Goal: Task Accomplishment & Management: Complete application form

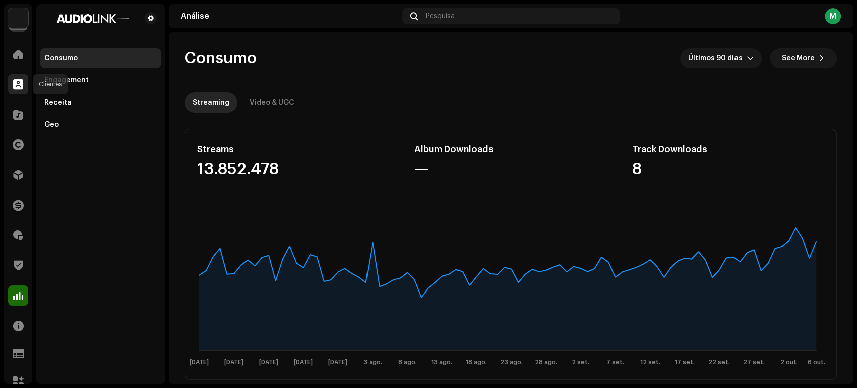
click at [21, 91] on div at bounding box center [18, 84] width 20 height 20
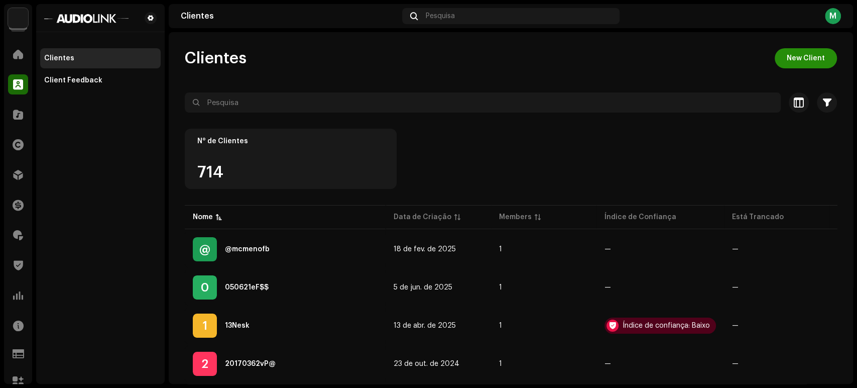
click at [792, 64] on span "New Client" at bounding box center [806, 58] width 38 height 20
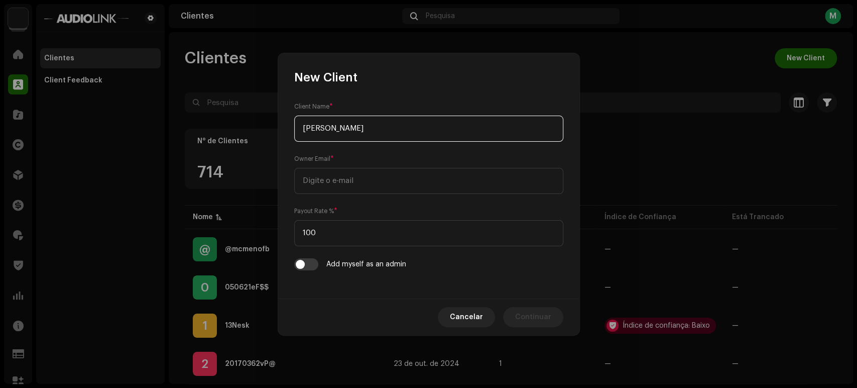
type input "[PERSON_NAME]"
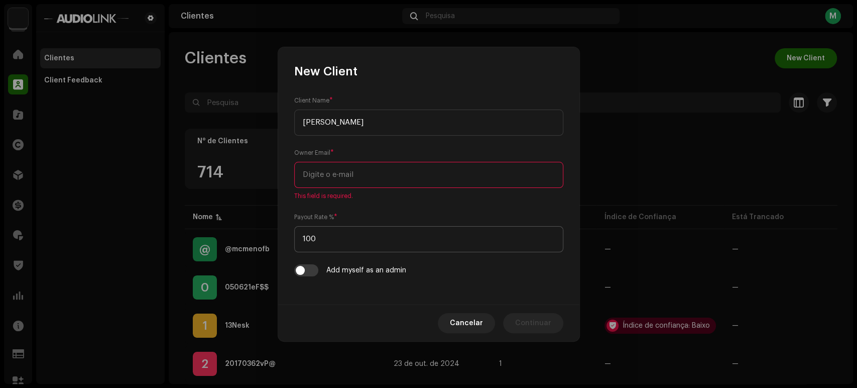
paste input "[EMAIL_ADDRESS][DOMAIN_NAME]"
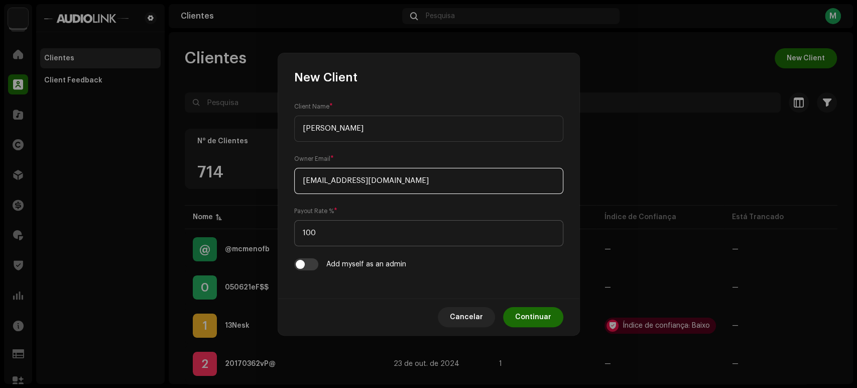
type input "[EMAIL_ADDRESS][DOMAIN_NAME]"
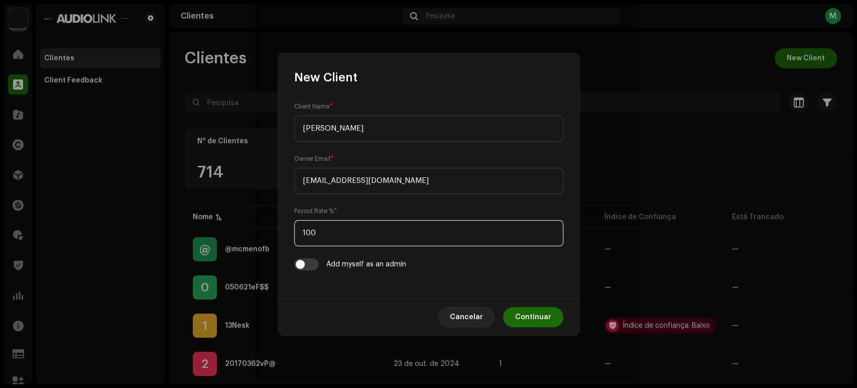
drag, startPoint x: 350, startPoint y: 238, endPoint x: 250, endPoint y: 235, distance: 99.5
click at [284, 235] on div "Client Name * [PERSON_NAME] Owner Email * [EMAIL_ADDRESS][DOMAIN_NAME] Payout R…" at bounding box center [428, 191] width 301 height 213
type input "70"
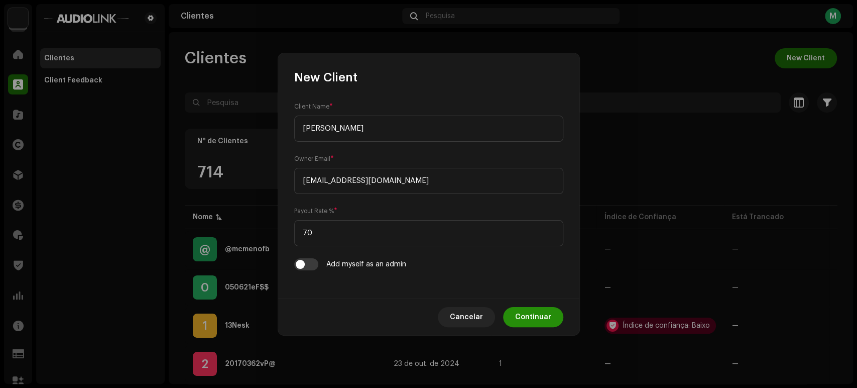
click at [530, 315] on span "Continuar" at bounding box center [533, 317] width 36 height 20
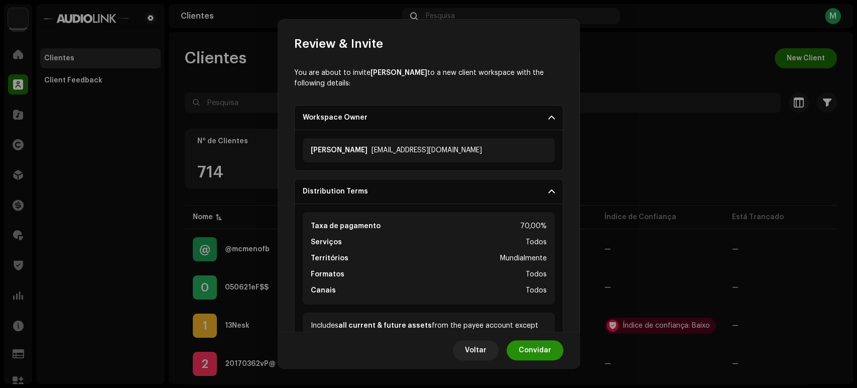
click at [529, 355] on span "Convidar" at bounding box center [535, 350] width 33 height 20
